Goal: Task Accomplishment & Management: Complete application form

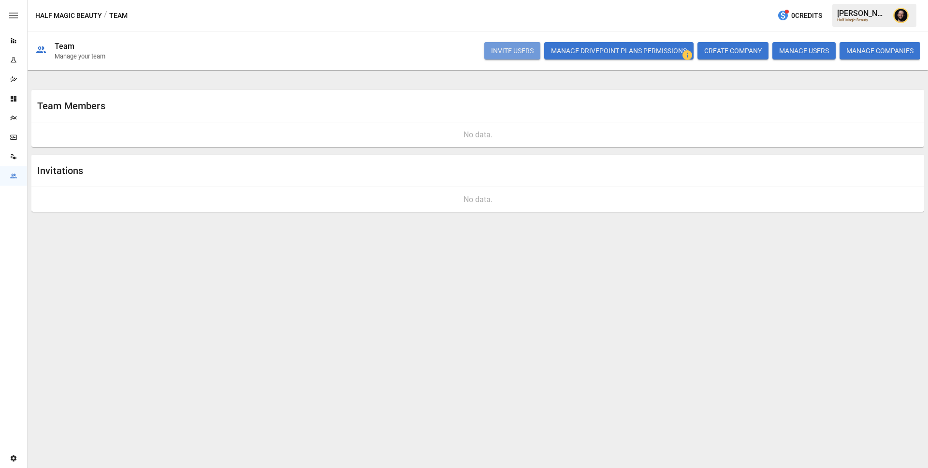
click at [513, 50] on button "INVITE USERS" at bounding box center [512, 50] width 56 height 17
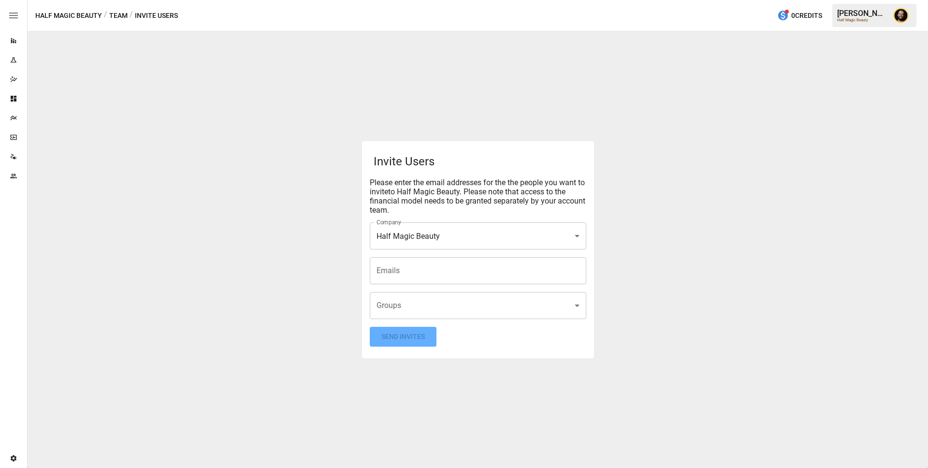
click at [401, 269] on input "Emails" at bounding box center [478, 270] width 208 height 18
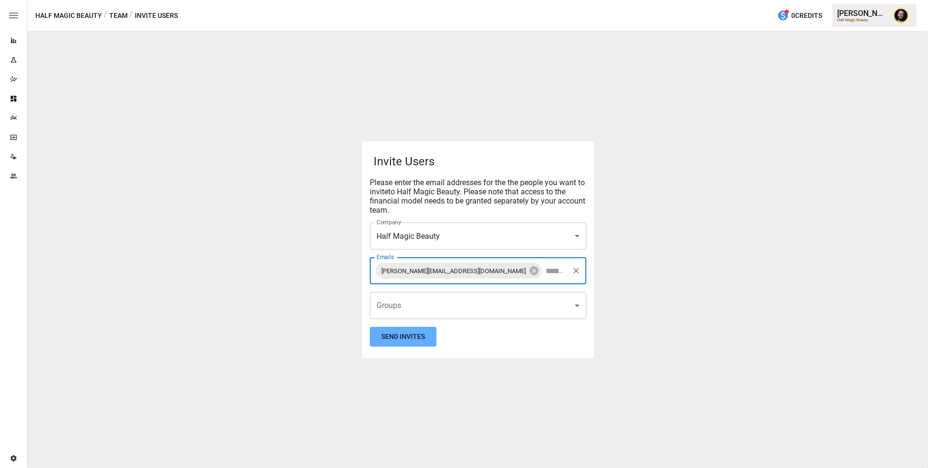
click at [409, 0] on body "**********" at bounding box center [464, 0] width 928 height 0
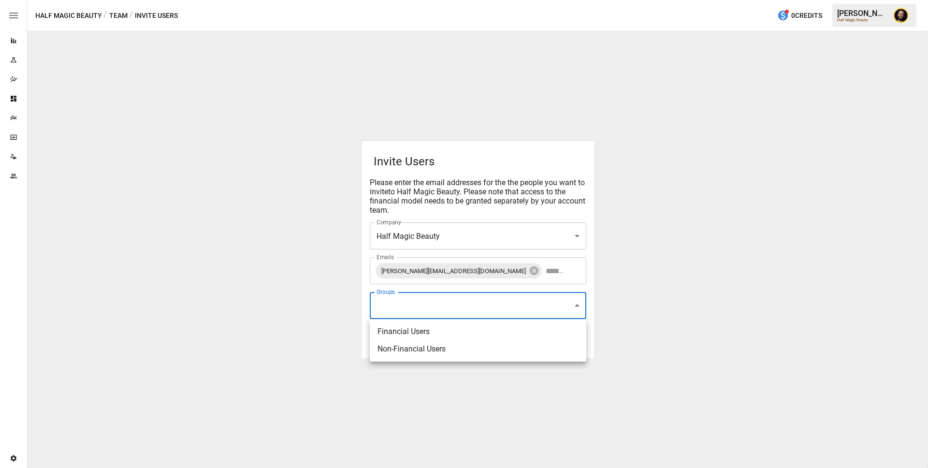
click at [402, 327] on li "Financial Users" at bounding box center [478, 331] width 216 height 17
type input "**********"
click at [316, 335] on div at bounding box center [464, 234] width 928 height 468
click at [397, 337] on button "Send Invites" at bounding box center [403, 337] width 67 height 20
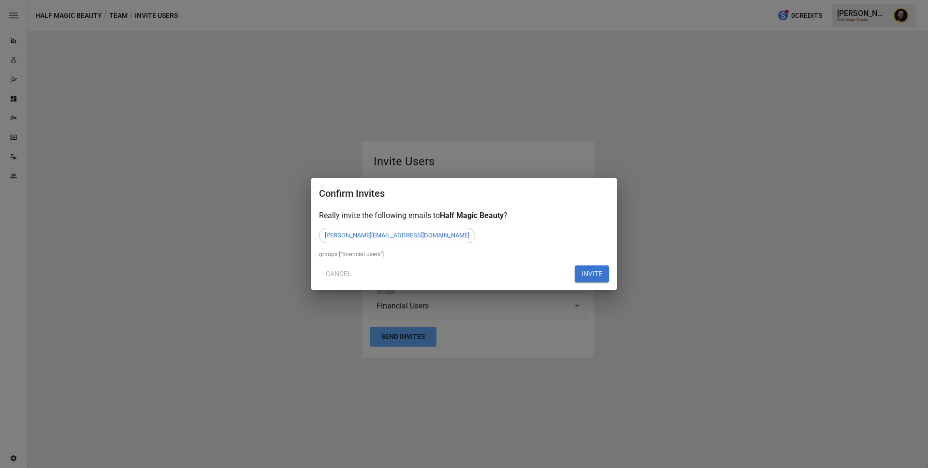
click at [601, 267] on button "INVITE" at bounding box center [591, 273] width 34 height 17
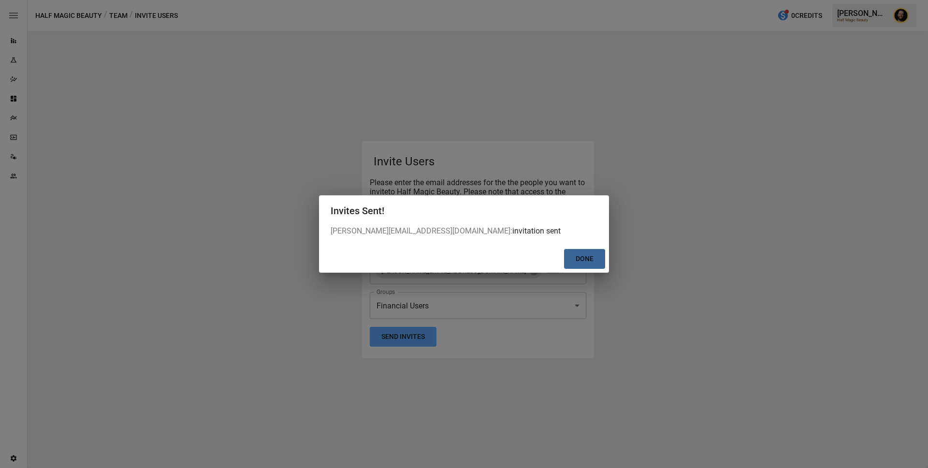
click at [587, 258] on button "Done" at bounding box center [584, 259] width 41 height 20
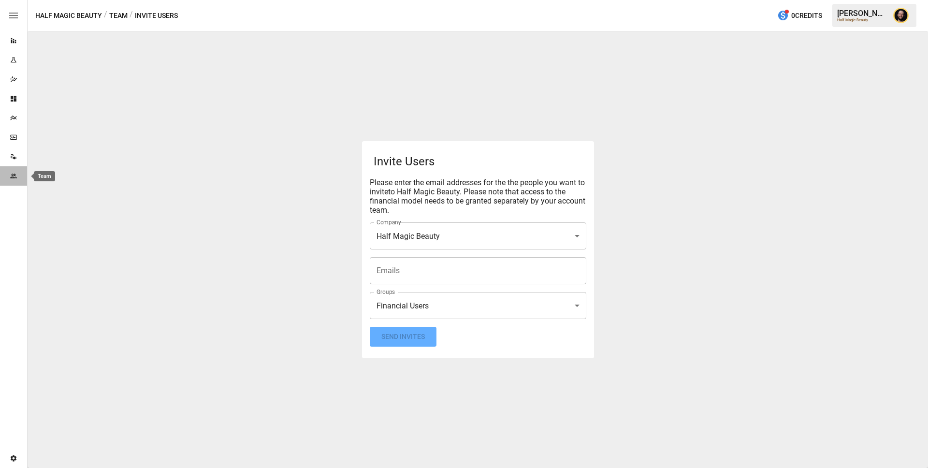
click at [14, 175] on icon "Team" at bounding box center [13, 175] width 6 height 4
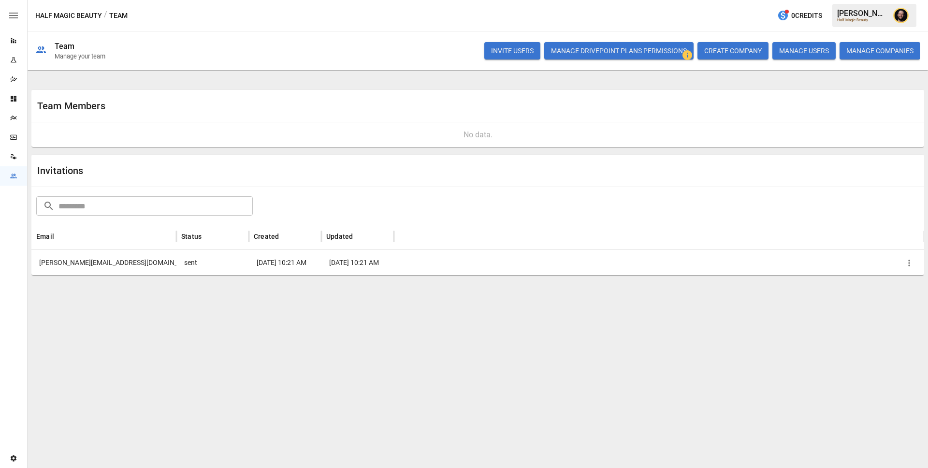
click at [906, 261] on icon "button" at bounding box center [909, 263] width 10 height 10
click at [854, 282] on li "Copy Invitation Link" at bounding box center [874, 284] width 83 height 17
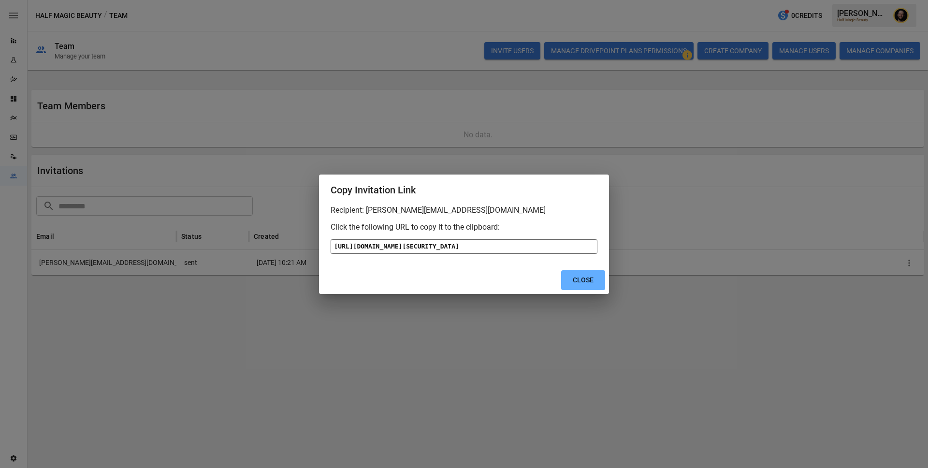
click at [455, 239] on div "[URL][DOMAIN_NAME][SECURITY_DATA]" at bounding box center [463, 246] width 267 height 14
click at [587, 290] on button "Close" at bounding box center [583, 280] width 44 height 20
